Goal: Task Accomplishment & Management: Manage account settings

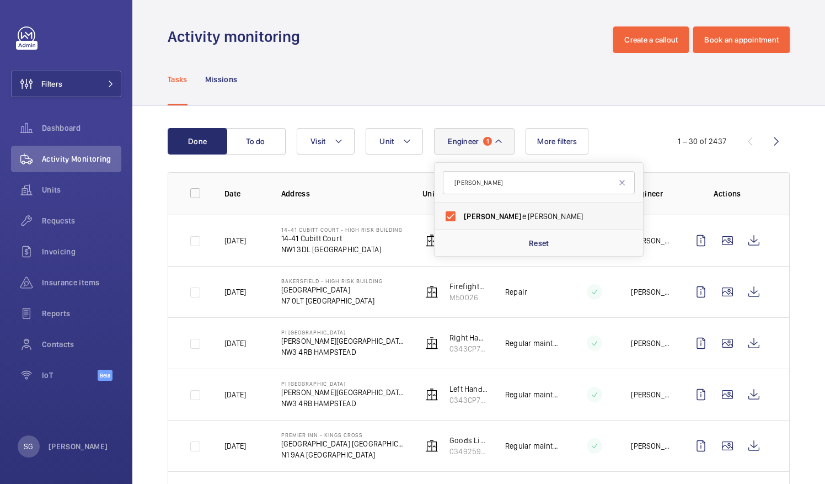
click at [448, 215] on label "[PERSON_NAME]" at bounding box center [531, 216] width 192 height 26
click at [448, 215] on input "[PERSON_NAME]" at bounding box center [451, 216] width 22 height 22
checkbox input "false"
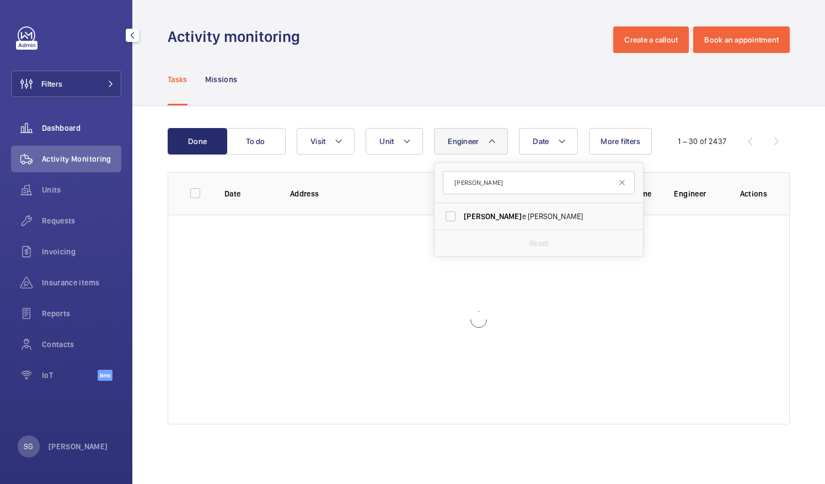
click at [87, 129] on span "Dashboard" at bounding box center [81, 127] width 79 height 11
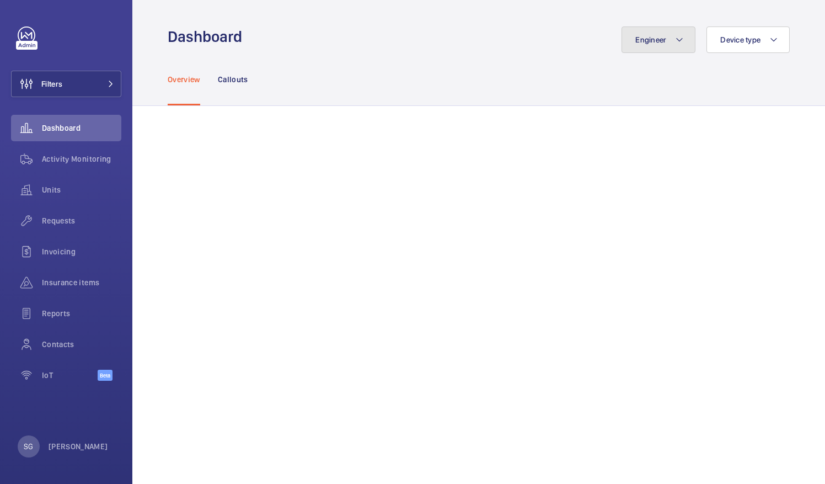
click at [653, 31] on button "Engineer" at bounding box center [659, 39] width 74 height 26
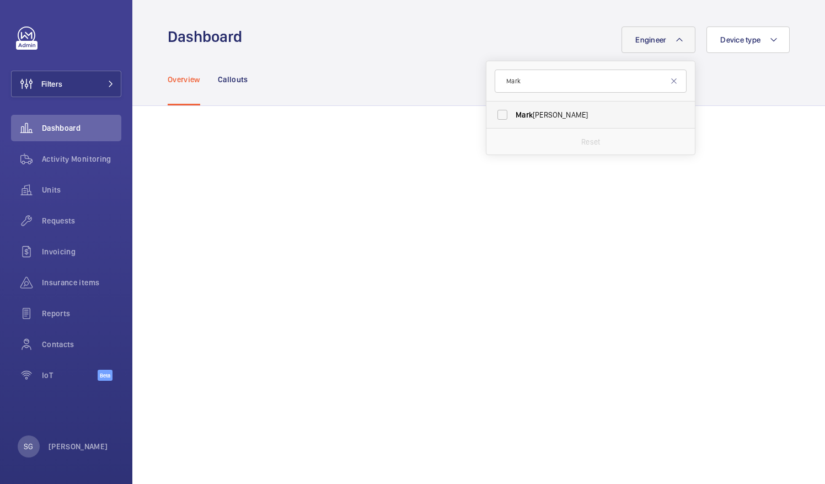
type input "Mark"
click at [490, 113] on label "[PERSON_NAME]" at bounding box center [583, 115] width 192 height 26
click at [492, 113] on input "[PERSON_NAME]" at bounding box center [503, 115] width 22 height 22
click at [502, 113] on label "[PERSON_NAME]" at bounding box center [583, 115] width 192 height 26
click at [502, 113] on input "[PERSON_NAME]" at bounding box center [503, 115] width 22 height 22
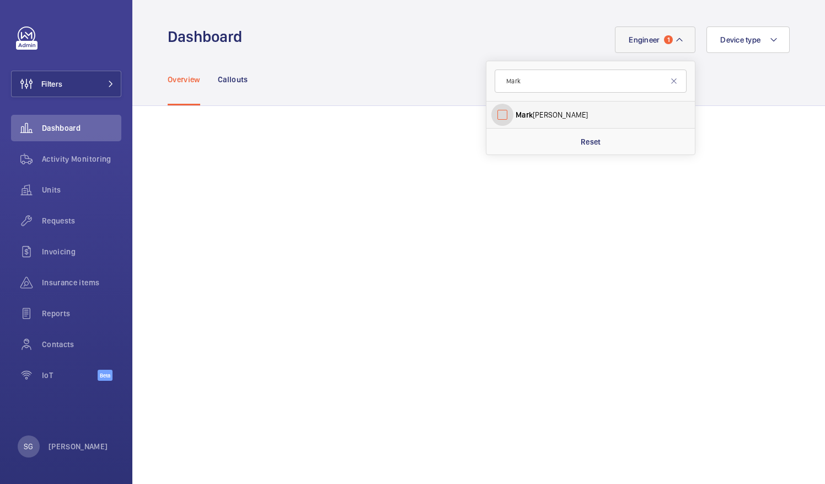
checkbox input "false"
click at [521, 88] on input "Mark" at bounding box center [591, 81] width 192 height 23
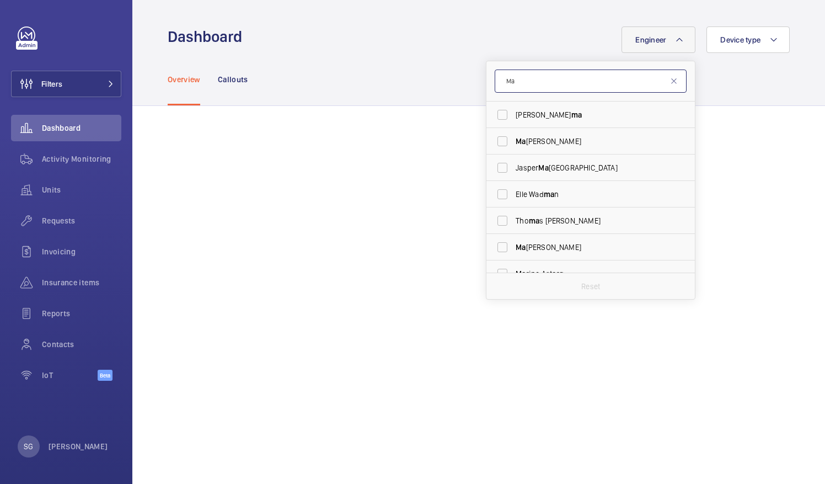
type input "M"
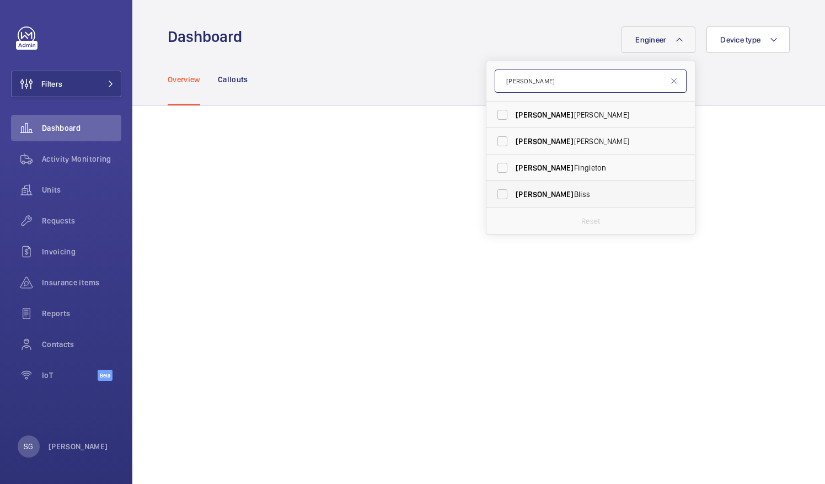
type input "[PERSON_NAME]"
click at [498, 195] on label "[PERSON_NAME]" at bounding box center [583, 194] width 192 height 26
click at [498, 195] on input "[PERSON_NAME]" at bounding box center [503, 194] width 22 height 22
checkbox input "true"
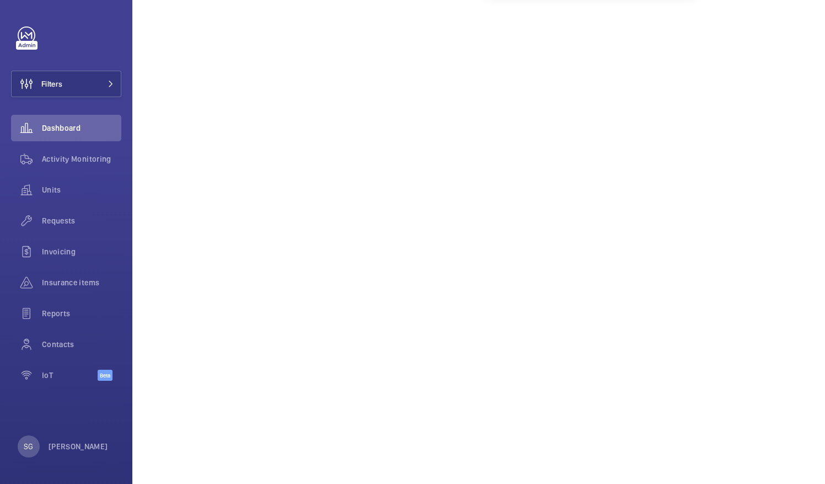
scroll to position [250, 0]
click at [89, 164] on div "Activity Monitoring" at bounding box center [66, 159] width 110 height 26
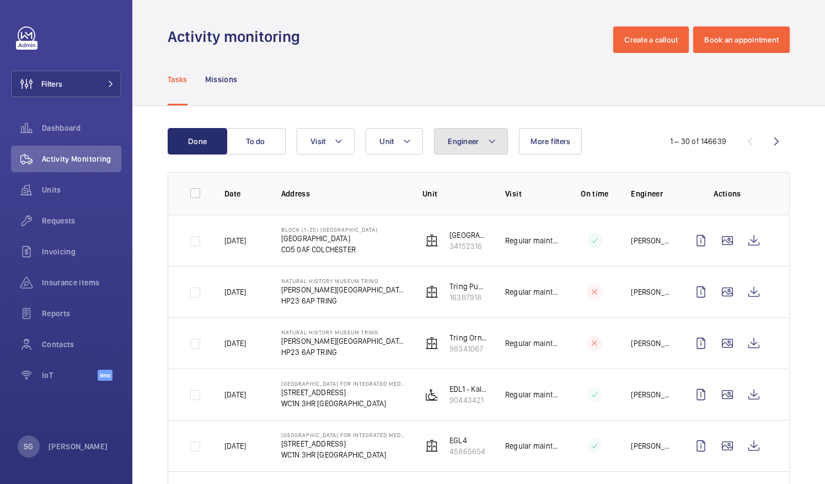
click at [455, 132] on button "Engineer" at bounding box center [471, 141] width 74 height 26
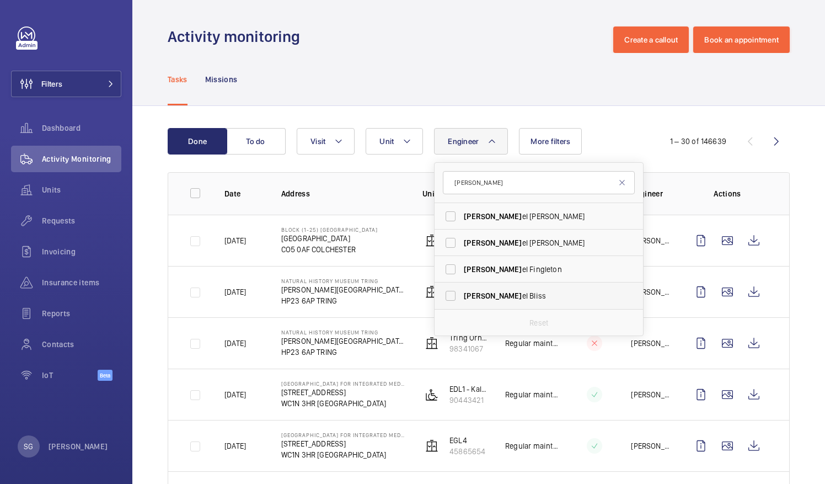
type input "[PERSON_NAME]"
click at [454, 298] on label "[PERSON_NAME]" at bounding box center [531, 296] width 192 height 26
click at [454, 298] on input "[PERSON_NAME]" at bounding box center [451, 296] width 22 height 22
checkbox input "true"
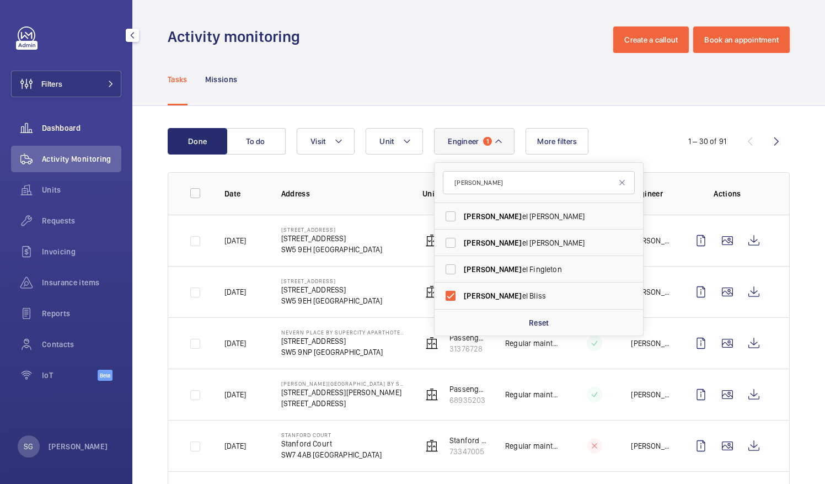
click at [88, 123] on span "Dashboard" at bounding box center [81, 127] width 79 height 11
